Goal: Transaction & Acquisition: Purchase product/service

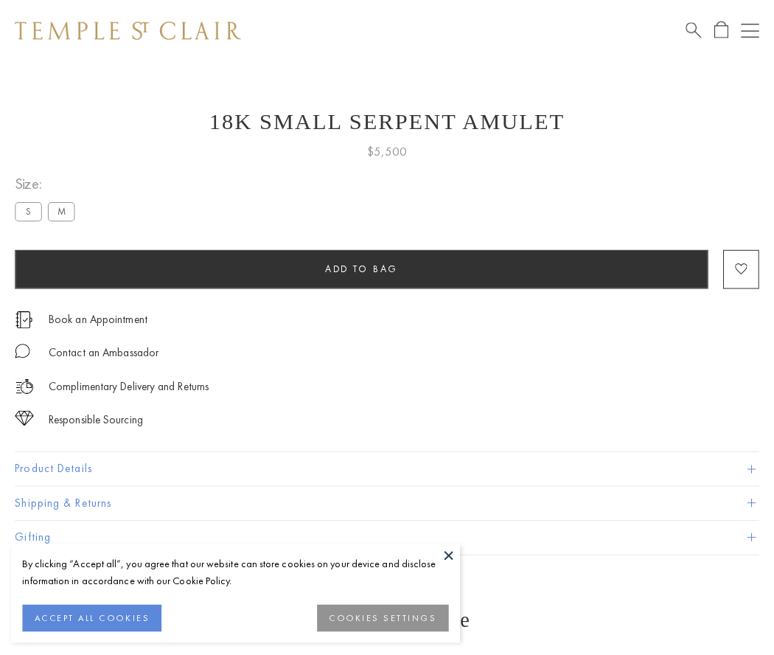
scroll to position [6, 0]
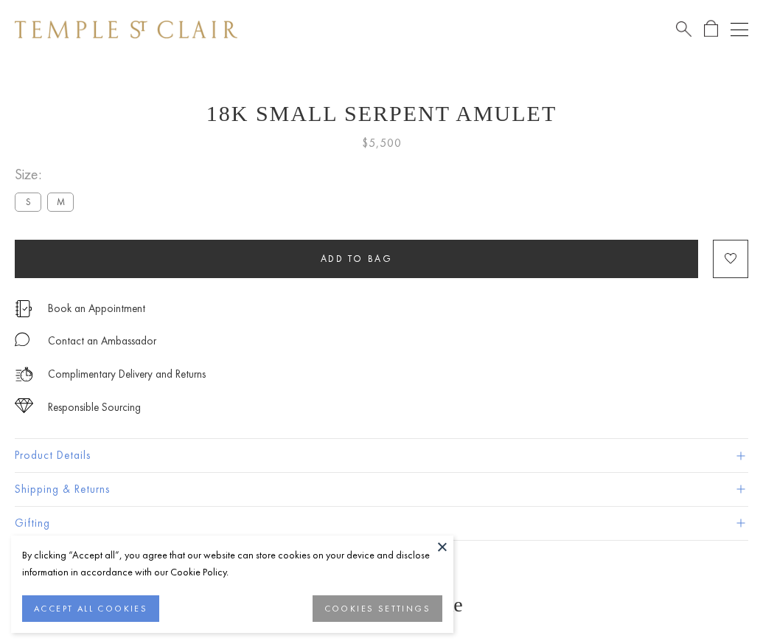
click at [356, 258] on span "Add to bag" at bounding box center [357, 258] width 72 height 13
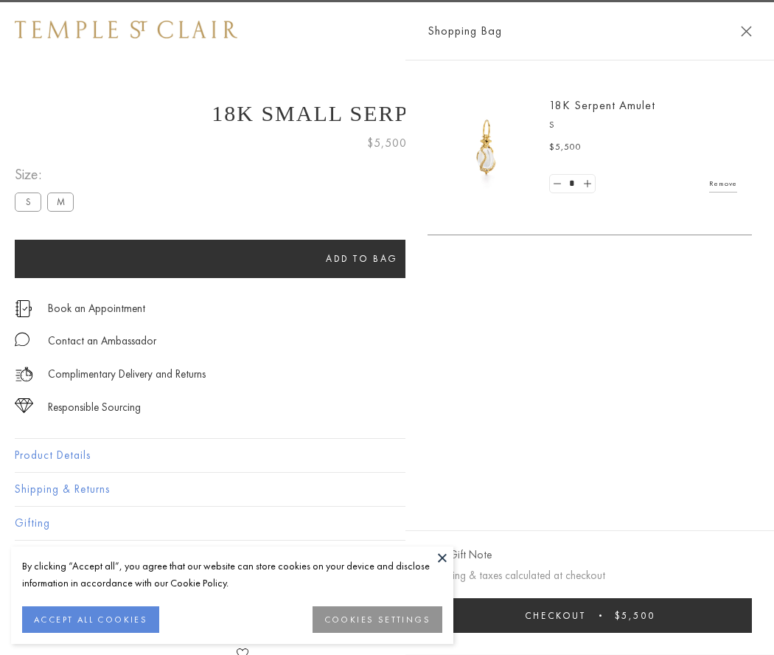
click at [722, 615] on button "Checkout $5,500" at bounding box center [590, 615] width 324 height 35
